Goal: Transaction & Acquisition: Download file/media

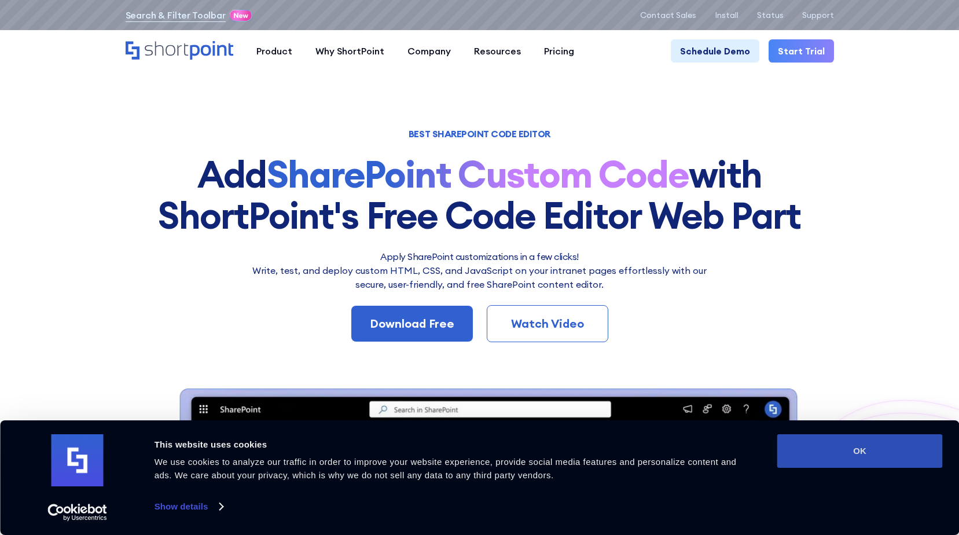
click at [871, 448] on button "OK" at bounding box center [859, 451] width 165 height 34
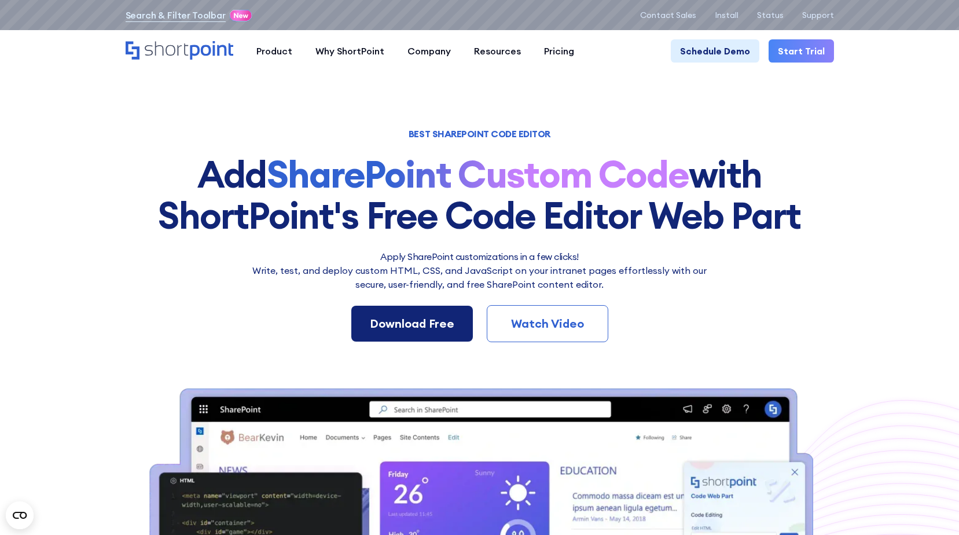
click at [425, 319] on div "Download Free" at bounding box center [412, 323] width 84 height 17
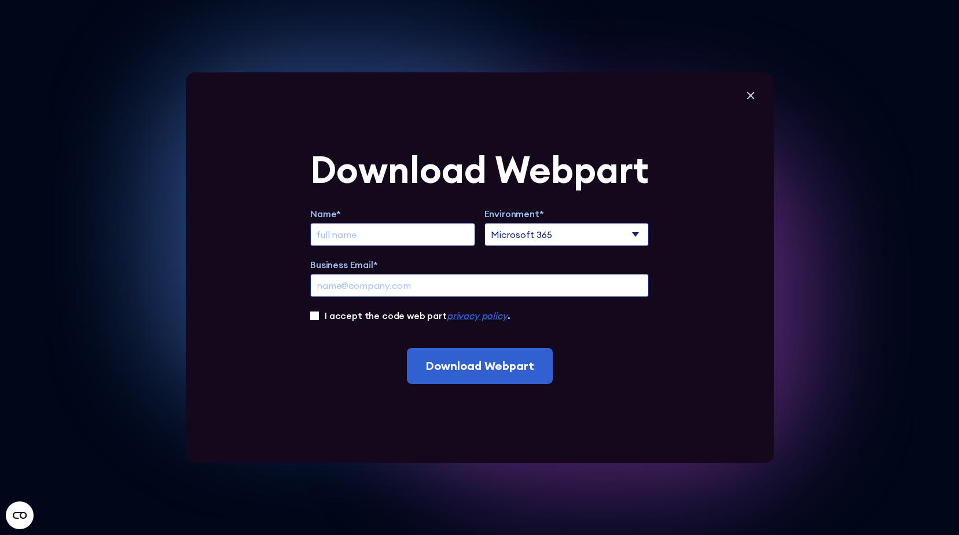
click at [568, 227] on select "Microsoft 365 SharePoint Online SharePoint 2019 (On-Premise)" at bounding box center [566, 234] width 165 height 23
select select "SharePoint Online"
click at [488, 223] on select "Microsoft 365 SharePoint Online SharePoint 2019 (On-Premise)" at bounding box center [566, 234] width 165 height 23
click at [436, 234] on input "Extend Trial" at bounding box center [392, 234] width 165 height 23
click at [533, 236] on select "Microsoft 365 SharePoint Online SharePoint 2019 (On-Premise)" at bounding box center [566, 234] width 165 height 23
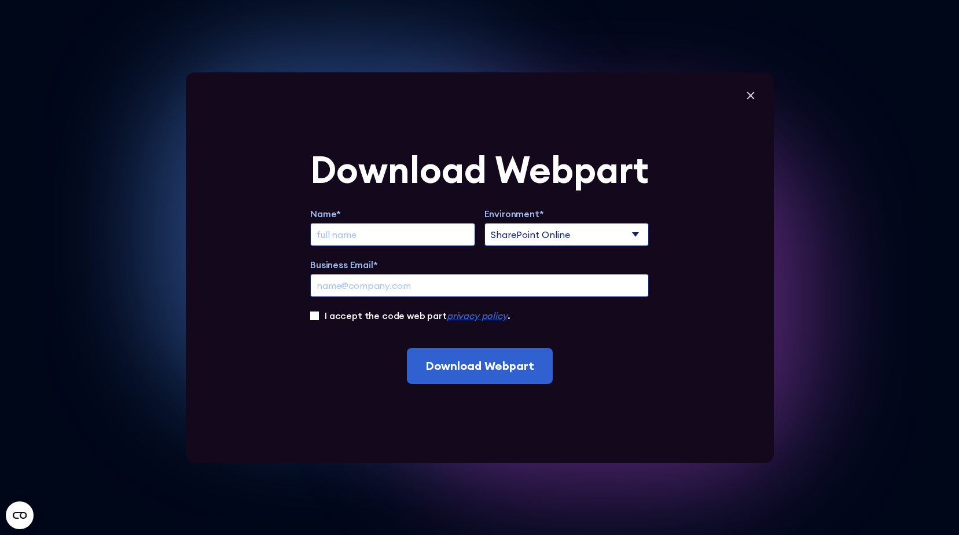
click at [448, 240] on input "Extend Trial" at bounding box center [392, 234] width 165 height 23
click at [448, 239] on input "Extend Trial" at bounding box center [392, 234] width 165 height 23
type input "Wang"
click at [462, 278] on input "Business Email*" at bounding box center [479, 285] width 339 height 23
type input "w"
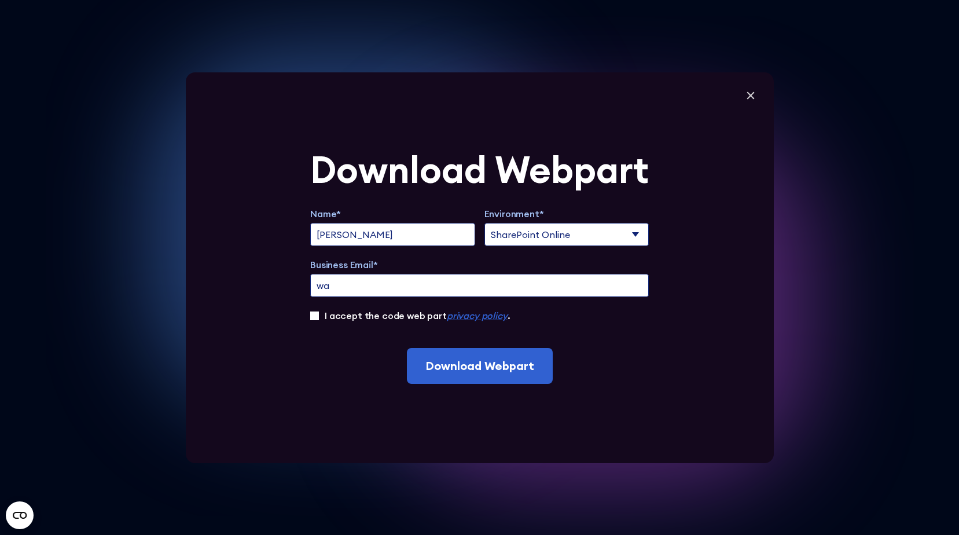
type input "w"
click at [763, 97] on div "Download Webpart Name* Wang Environment* Microsoft 365 SharePoint Online ShareP…" at bounding box center [480, 267] width 588 height 391
click at [759, 99] on icon at bounding box center [750, 95] width 17 height 17
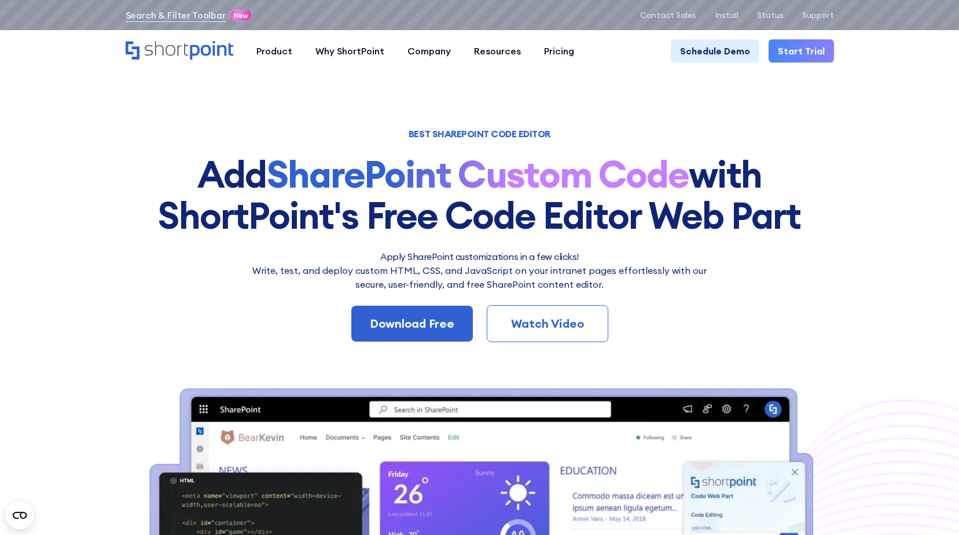
click at [792, 61] on link "Start Trial" at bounding box center [800, 50] width 65 height 23
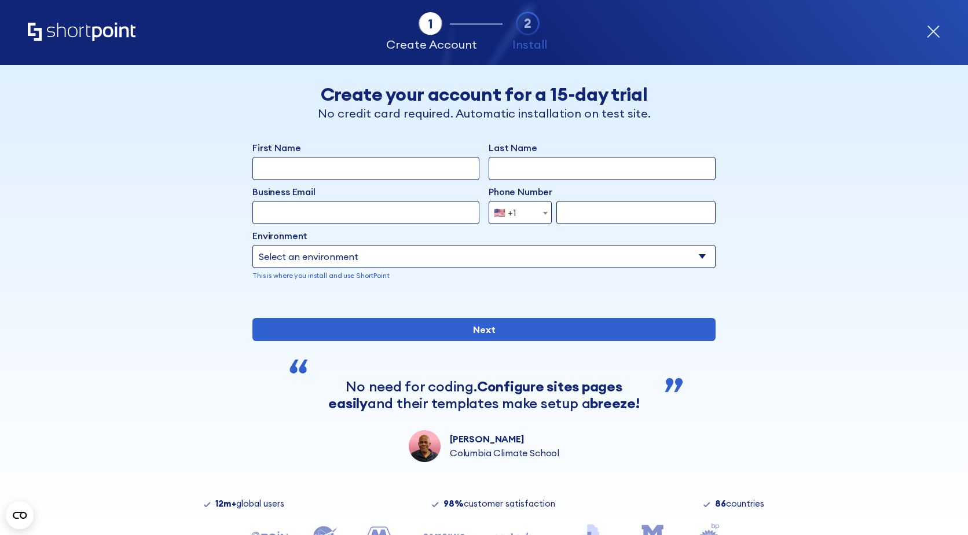
click at [515, 39] on p "Install" at bounding box center [529, 44] width 35 height 17
click at [525, 33] on icon "form" at bounding box center [528, 24] width 24 height 24
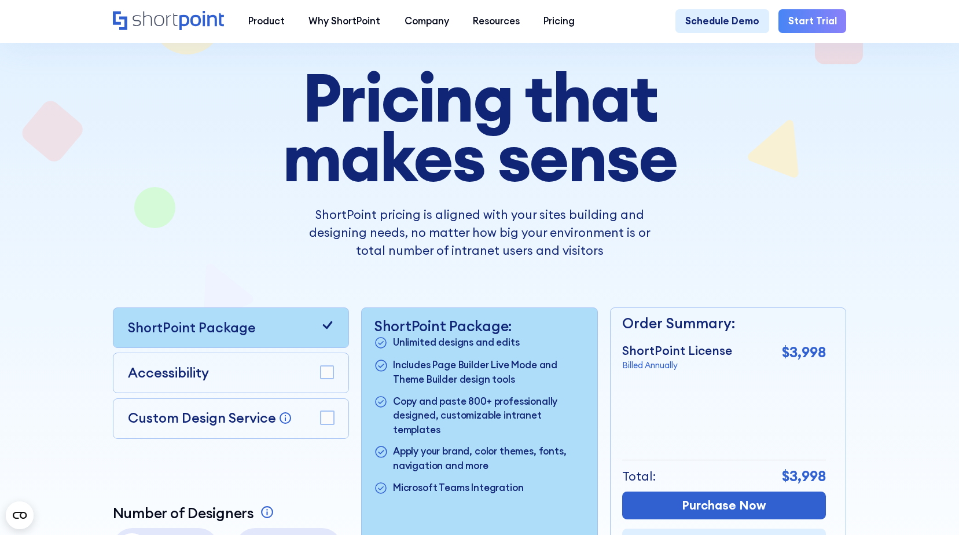
scroll to position [174, 0]
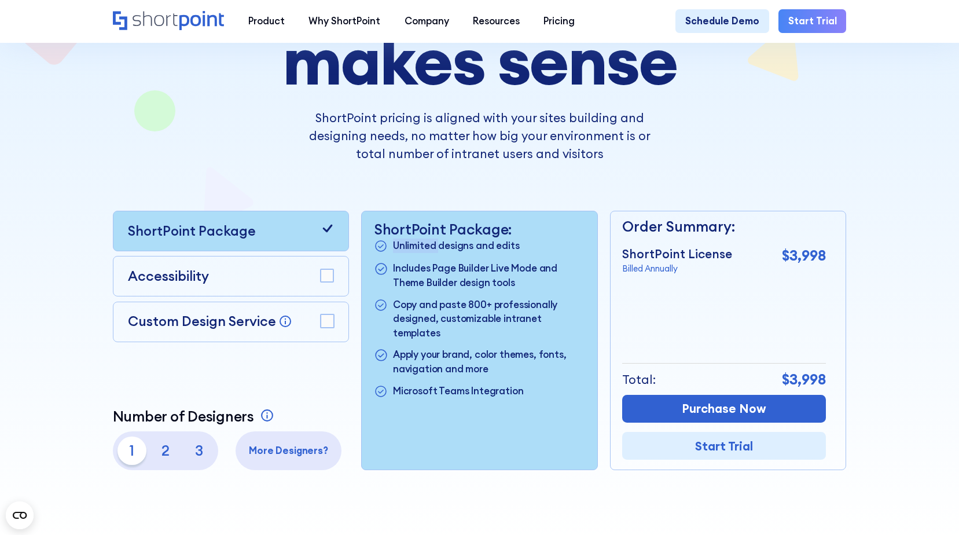
drag, startPoint x: 436, startPoint y: 251, endPoint x: 389, endPoint y: 251, distance: 46.3
click at [389, 251] on li "Unlimited designs and edits" at bounding box center [479, 246] width 211 height 16
drag, startPoint x: 389, startPoint y: 251, endPoint x: 472, endPoint y: 260, distance: 83.3
click at [473, 259] on ul "Unlimited designs and edits Includes Page Builder Live Mode and Theme Builder d…" at bounding box center [479, 318] width 211 height 161
click at [300, 286] on div "Accessibility" at bounding box center [231, 276] width 207 height 20
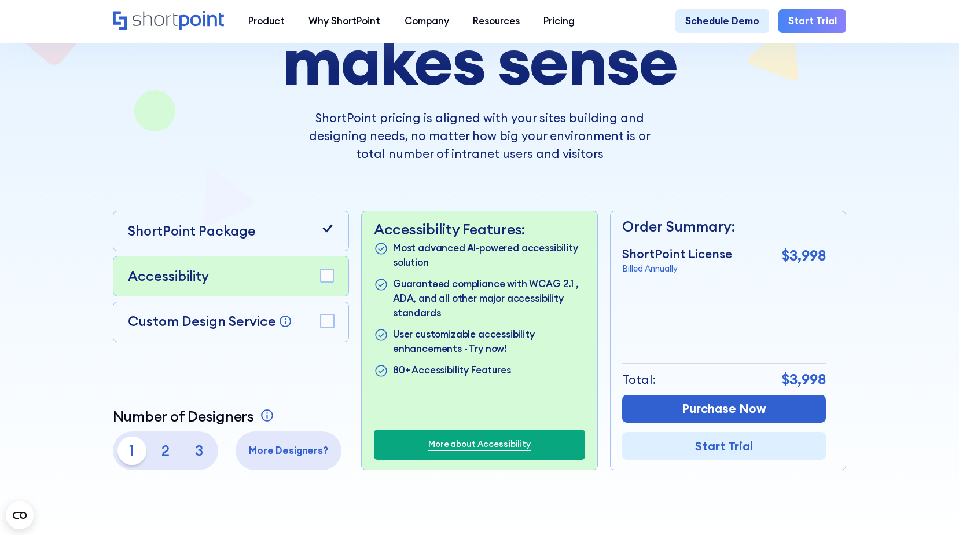
click at [301, 324] on div "Custom Design Service Bring your dream design to life with our Custom Design Se…" at bounding box center [231, 321] width 207 height 20
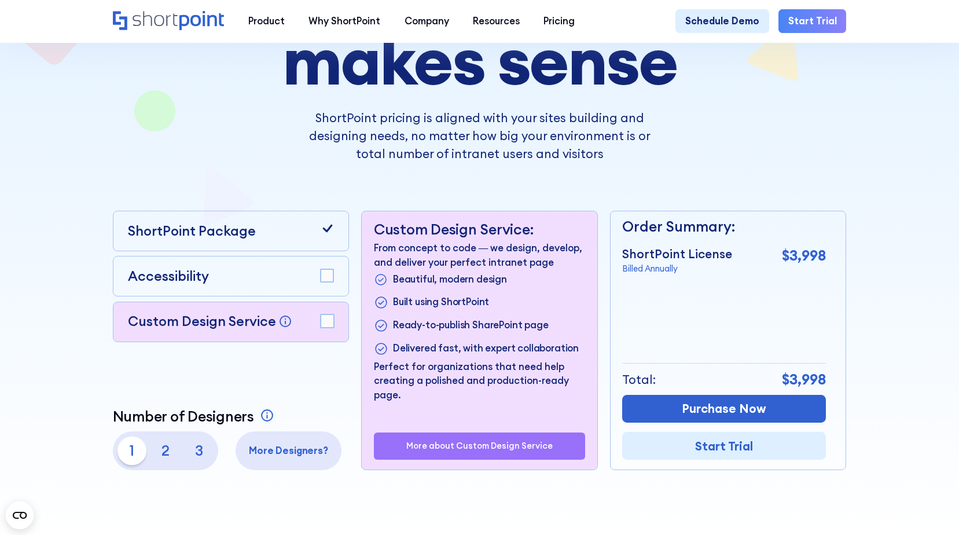
click at [323, 326] on rect at bounding box center [327, 320] width 13 height 13
click at [328, 322] on rect at bounding box center [327, 320] width 13 height 13
click at [328, 281] on rect at bounding box center [327, 275] width 13 height 13
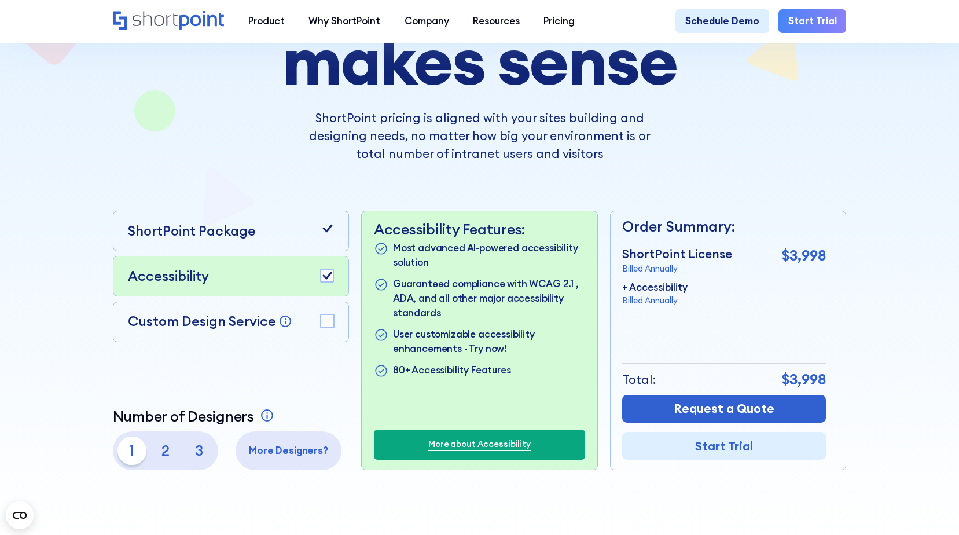
click at [278, 282] on div "Accessibility" at bounding box center [231, 276] width 207 height 20
click at [273, 248] on div "ShortPoint Package" at bounding box center [231, 231] width 237 height 41
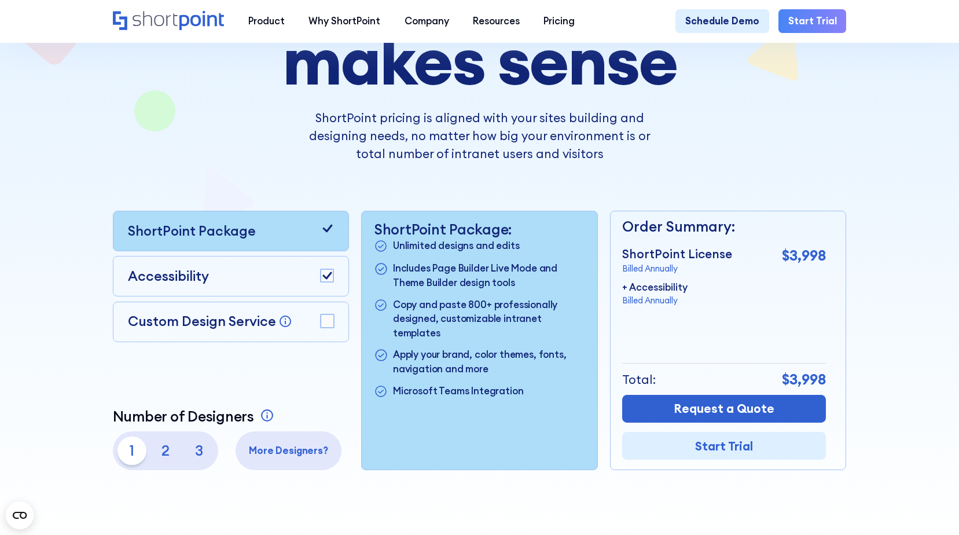
click at [272, 275] on div "Accessibility" at bounding box center [231, 276] width 207 height 20
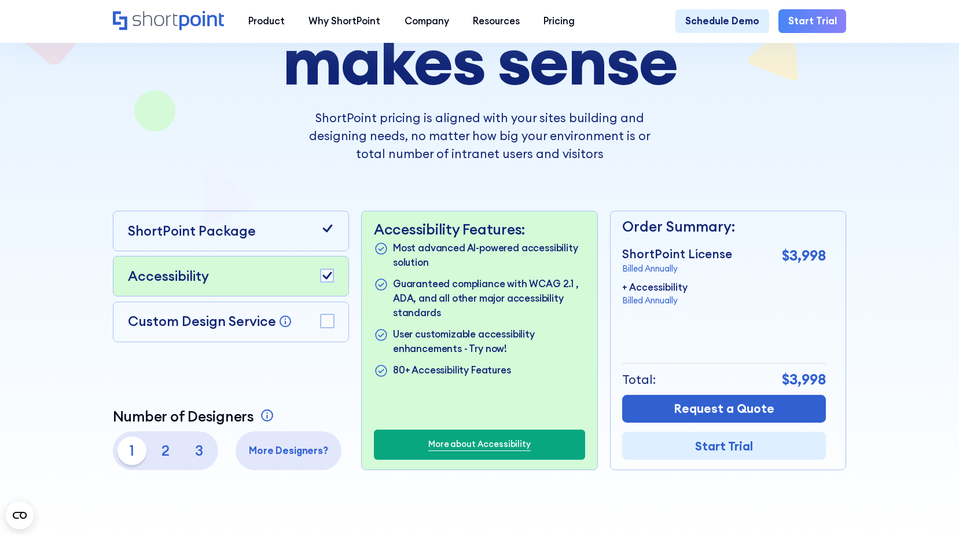
click at [284, 241] on div "ShortPoint Package" at bounding box center [231, 231] width 207 height 20
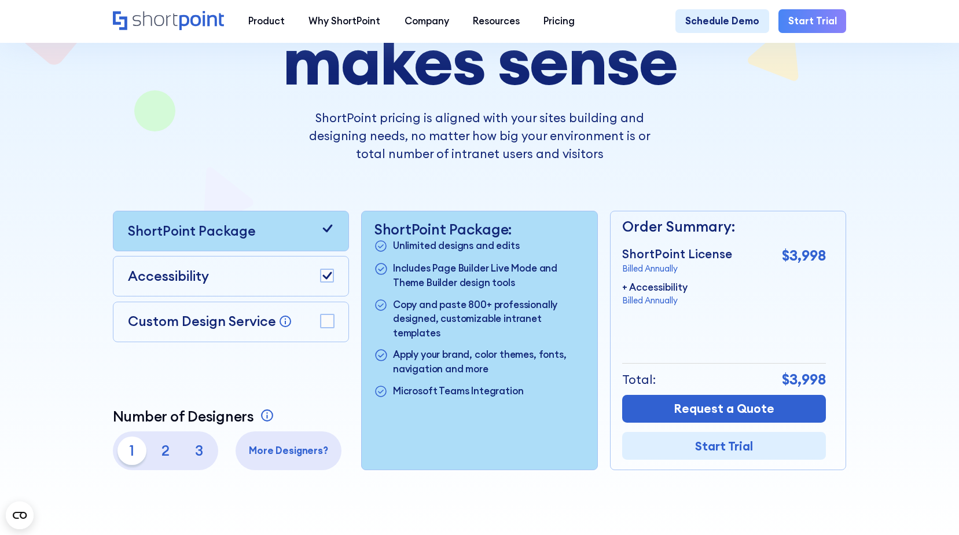
click at [328, 275] on rect at bounding box center [327, 275] width 13 height 13
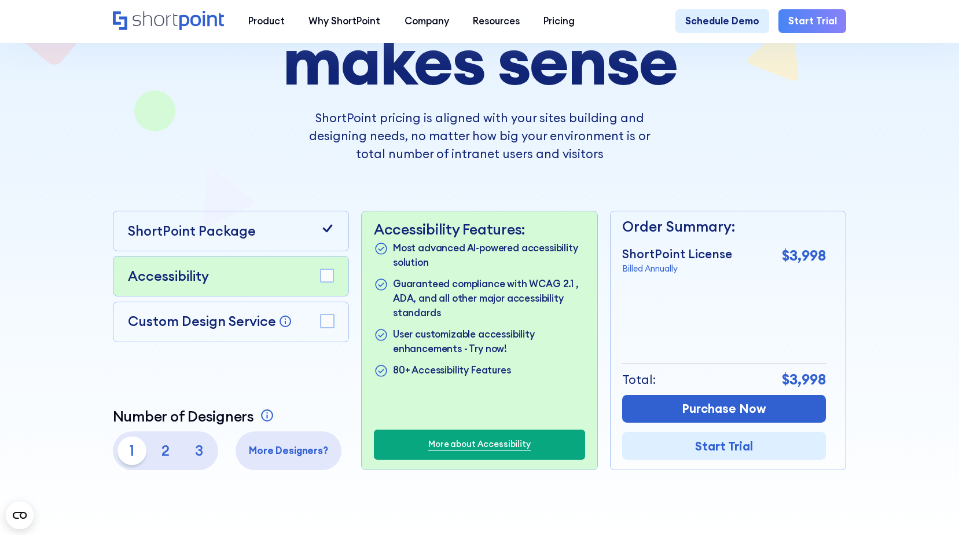
click at [263, 258] on div "ShortPoint Package Accessibility Custom Design Service Bring your dream design …" at bounding box center [231, 279] width 237 height 136
drag, startPoint x: 244, startPoint y: 246, endPoint x: 229, endPoint y: 259, distance: 19.3
click at [242, 247] on div "ShortPoint Package" at bounding box center [231, 231] width 237 height 41
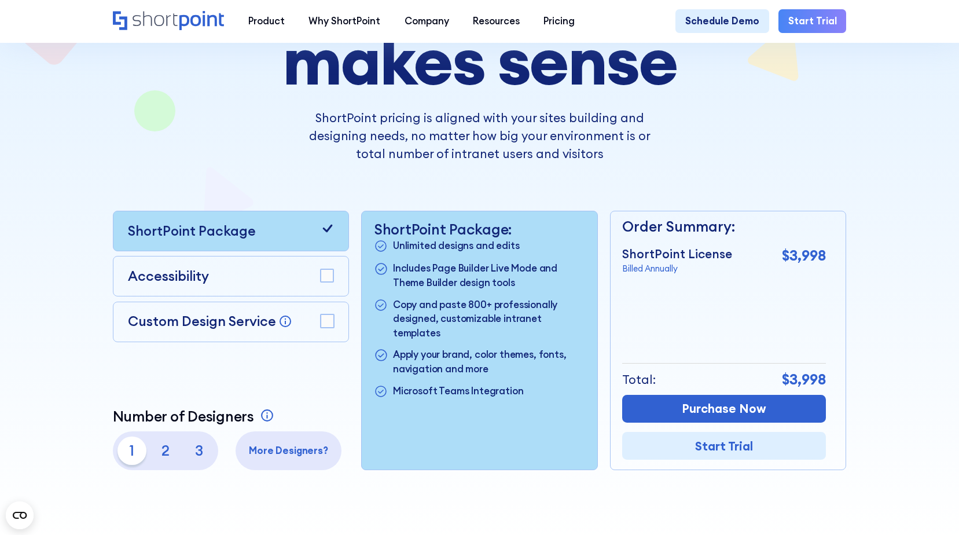
click at [223, 238] on p "ShortPoint Package" at bounding box center [192, 231] width 128 height 20
click at [231, 230] on p "ShortPoint Package" at bounding box center [192, 231] width 128 height 20
click at [231, 272] on div "Accessibility" at bounding box center [231, 276] width 207 height 20
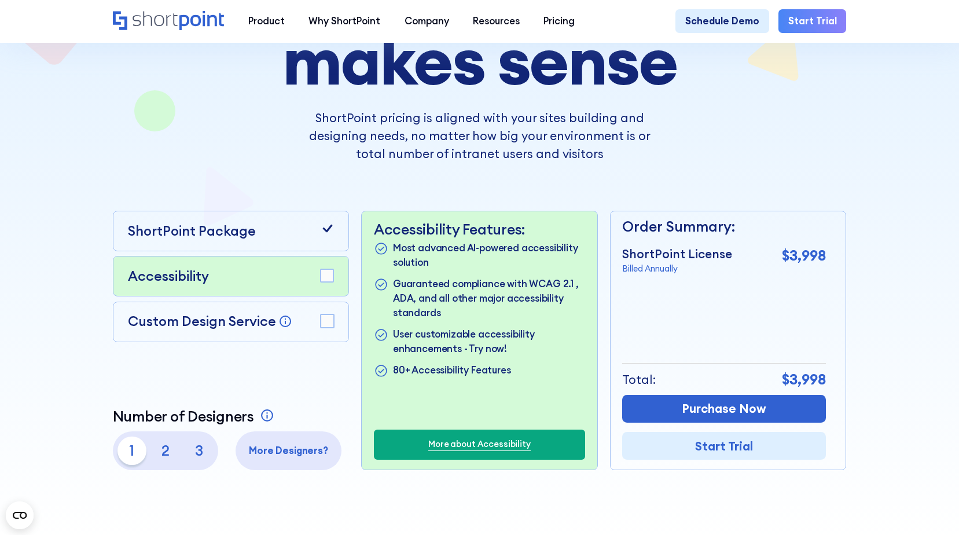
click at [222, 325] on p "Custom Design Service" at bounding box center [202, 320] width 148 height 17
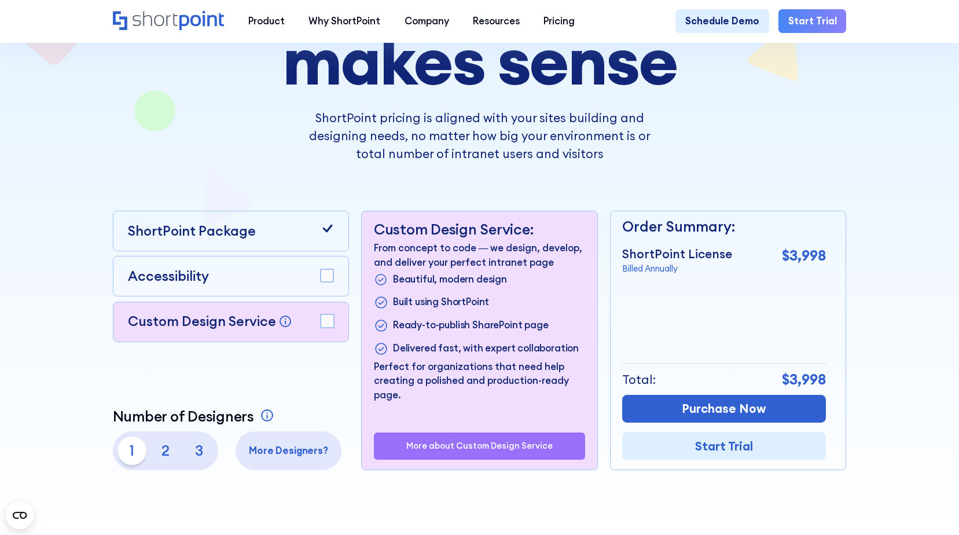
click at [227, 234] on p "ShortPoint Package" at bounding box center [192, 231] width 128 height 20
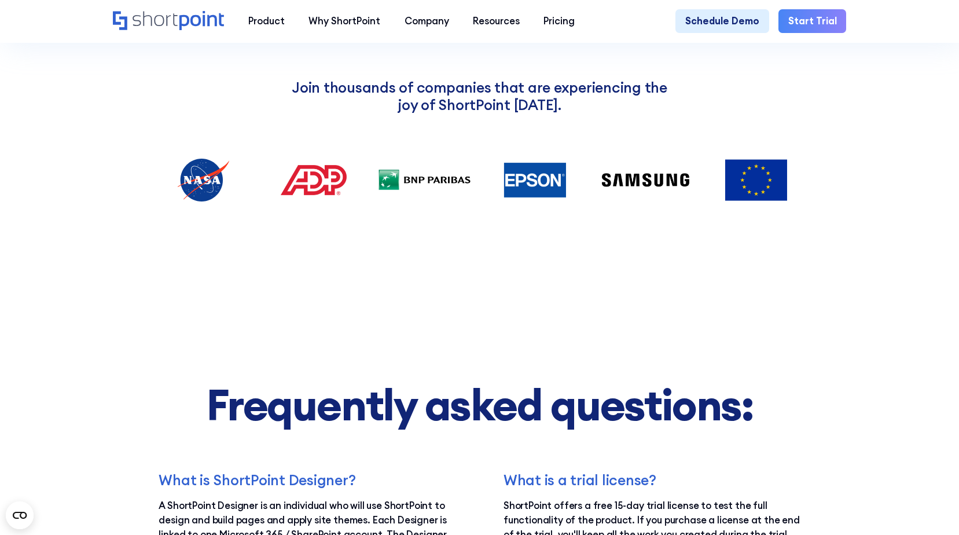
scroll to position [1389, 0]
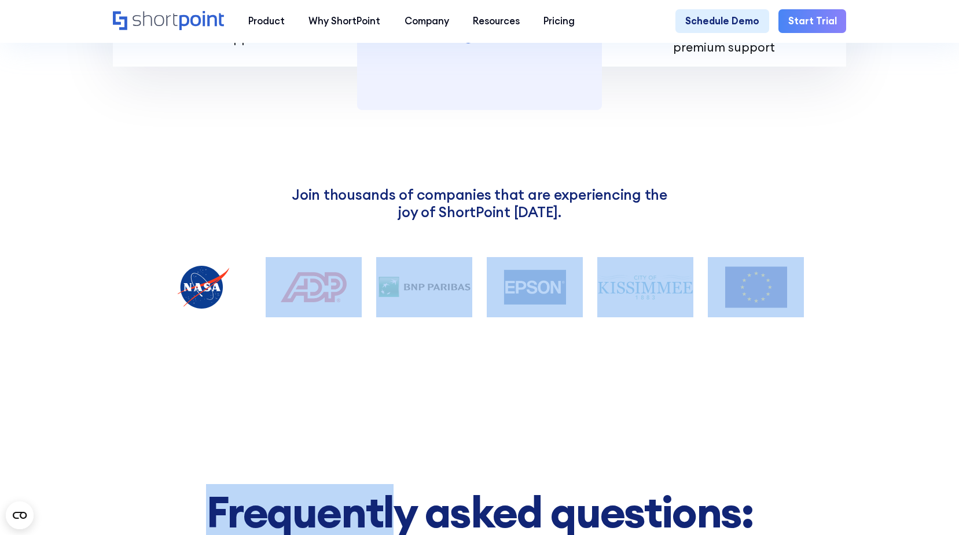
drag, startPoint x: 257, startPoint y: 266, endPoint x: 400, endPoint y: 363, distance: 172.9
click at [400, 363] on main "Pricing that makes sense ShortPoint pricing is aligned with your sites building…" at bounding box center [479, 87] width 959 height 2952
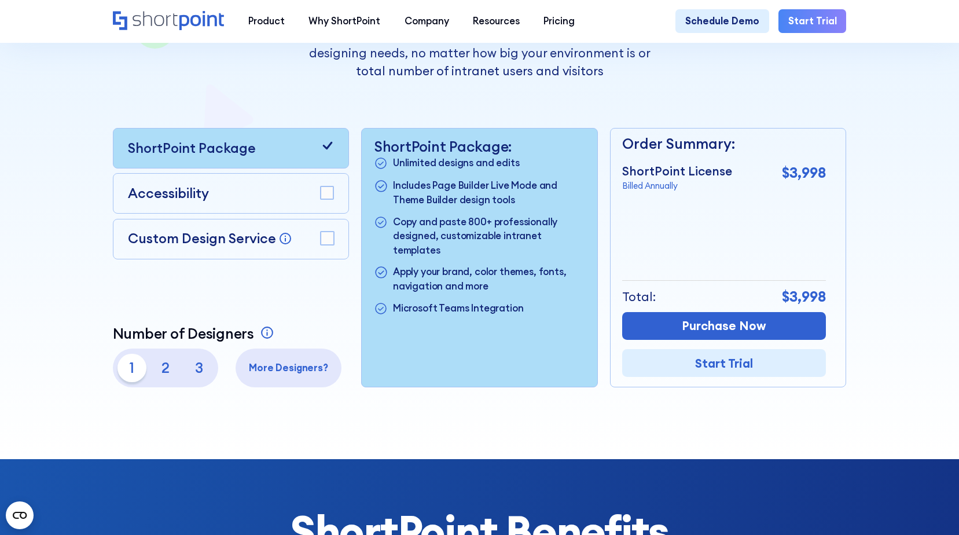
scroll to position [0, 0]
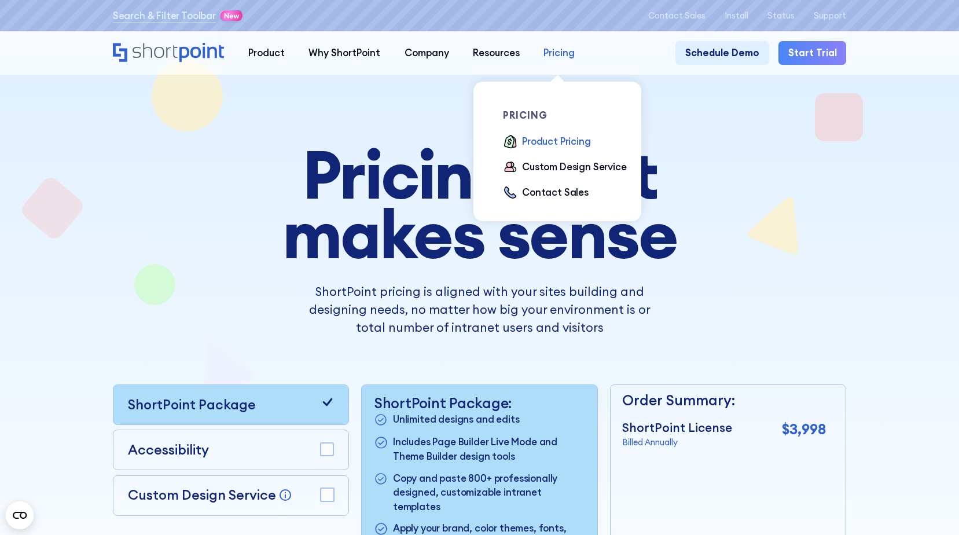
click at [554, 59] on div "Pricing" at bounding box center [558, 53] width 31 height 14
click at [555, 145] on div "Product Pricing" at bounding box center [556, 141] width 69 height 14
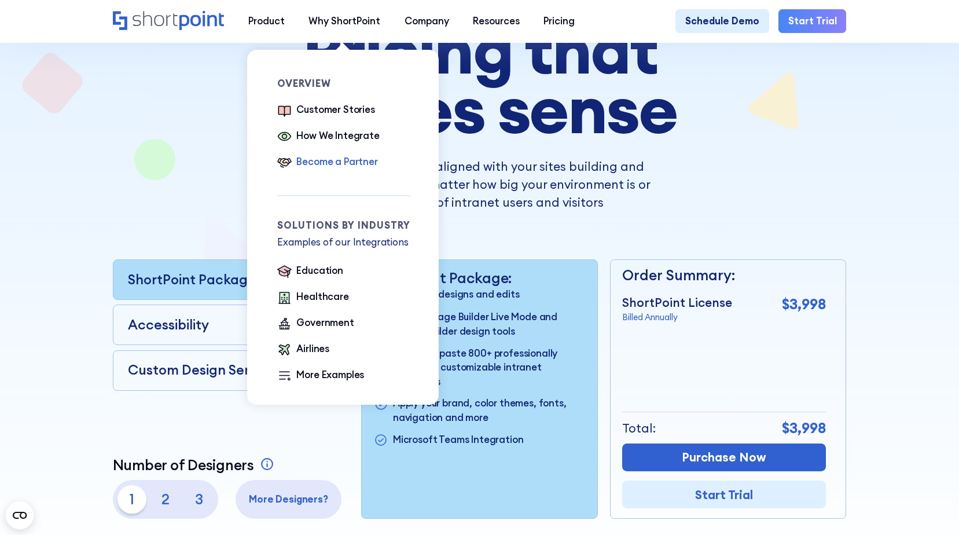
scroll to position [289, 0]
